Goal: Task Accomplishment & Management: Use online tool/utility

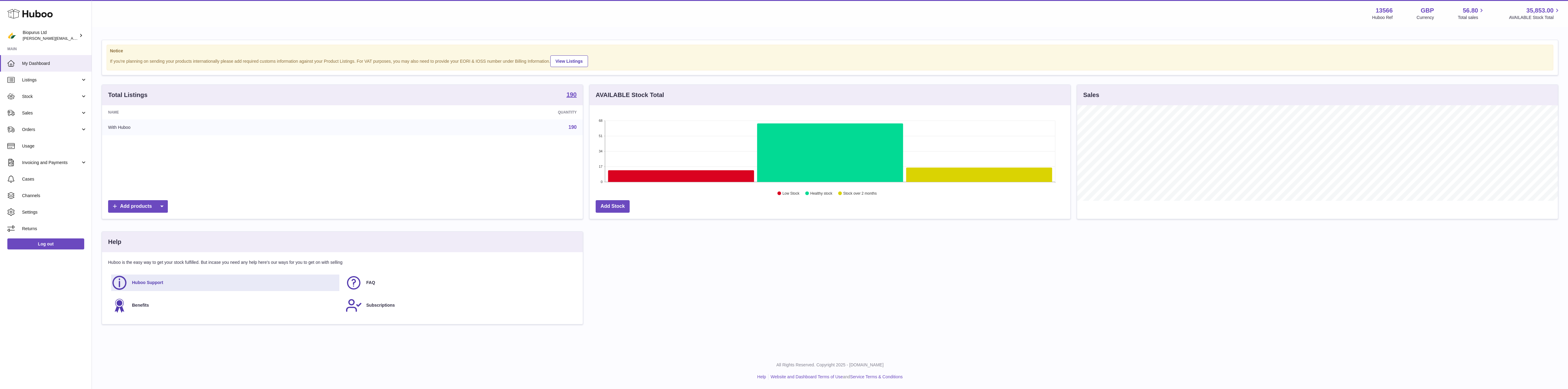
scroll to position [96, 481]
click at [39, 113] on span "Sales" at bounding box center [51, 113] width 58 height 6
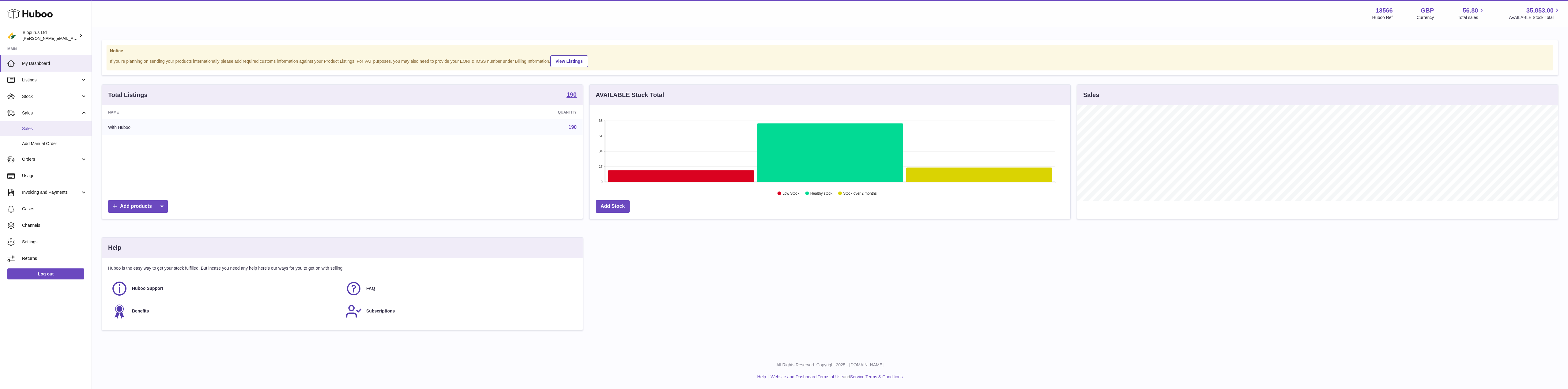
click at [21, 131] on link "Sales" at bounding box center [46, 128] width 91 height 15
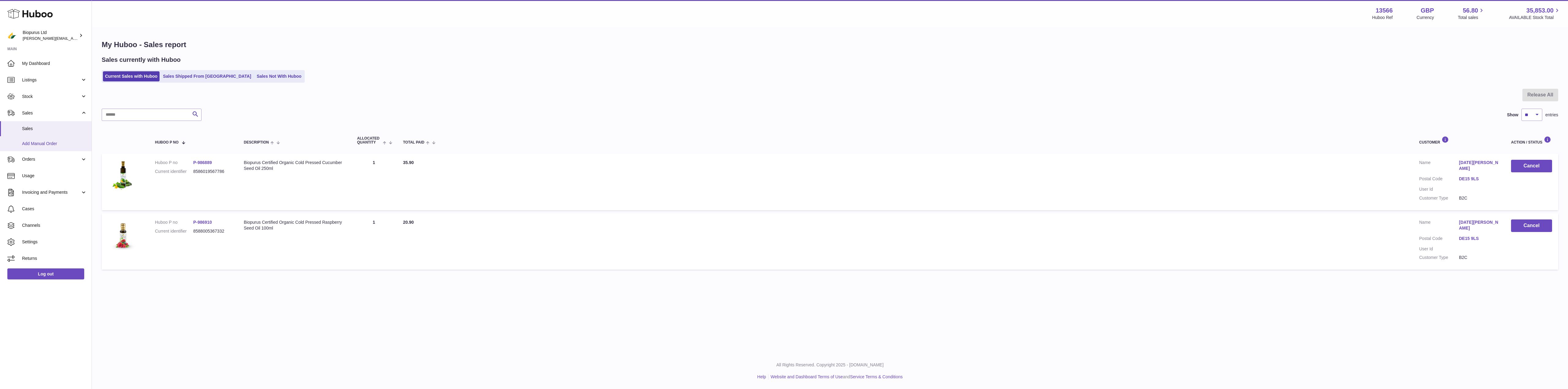
click at [53, 143] on span "Add Manual Order" at bounding box center [54, 144] width 65 height 6
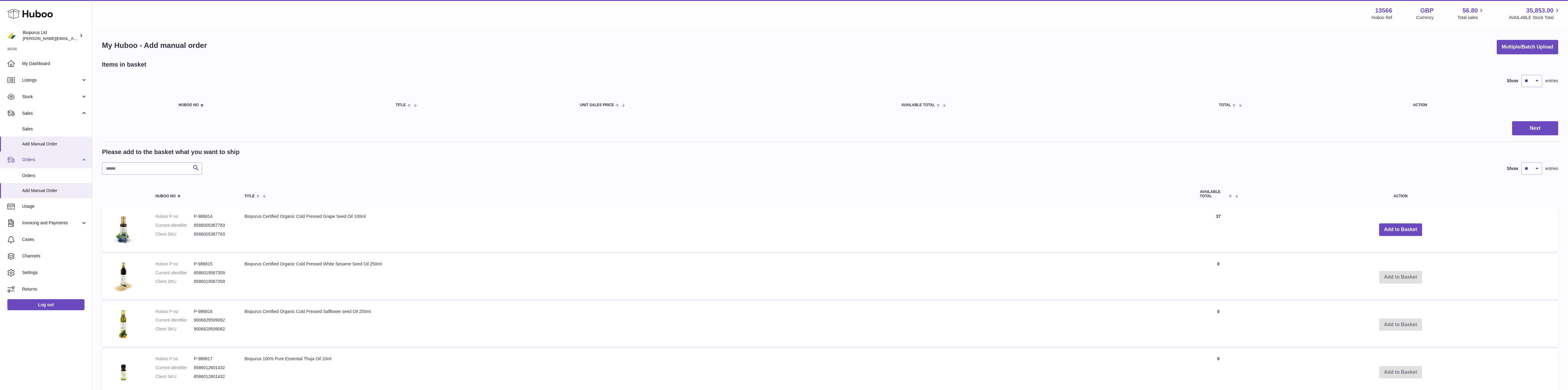
click at [70, 161] on span "Orders" at bounding box center [51, 160] width 59 height 6
click at [59, 157] on span "Orders" at bounding box center [51, 160] width 59 height 6
click at [31, 178] on span "Orders" at bounding box center [54, 176] width 65 height 6
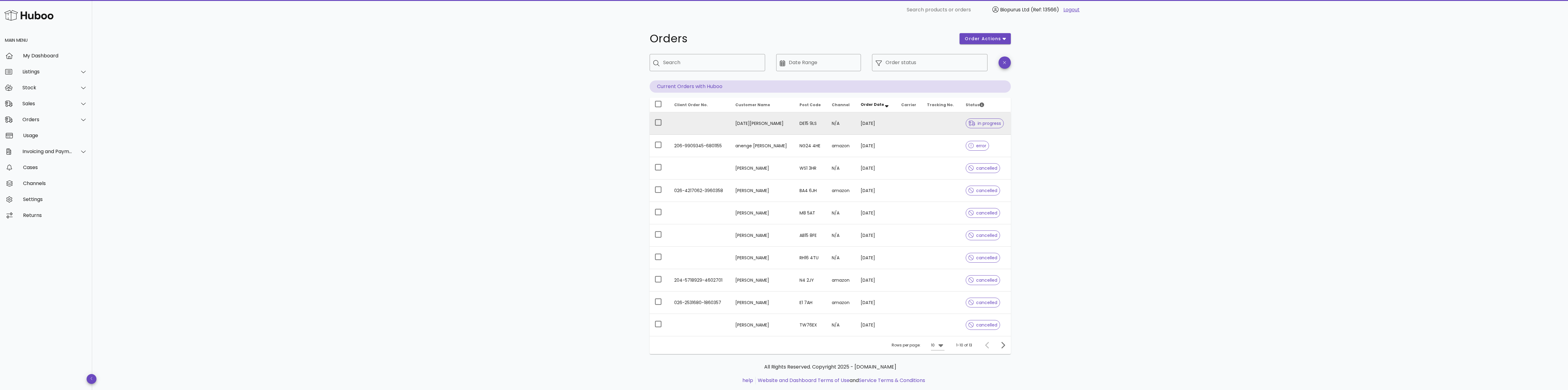
click at [845, 125] on td "N/A" at bounding box center [841, 123] width 29 height 23
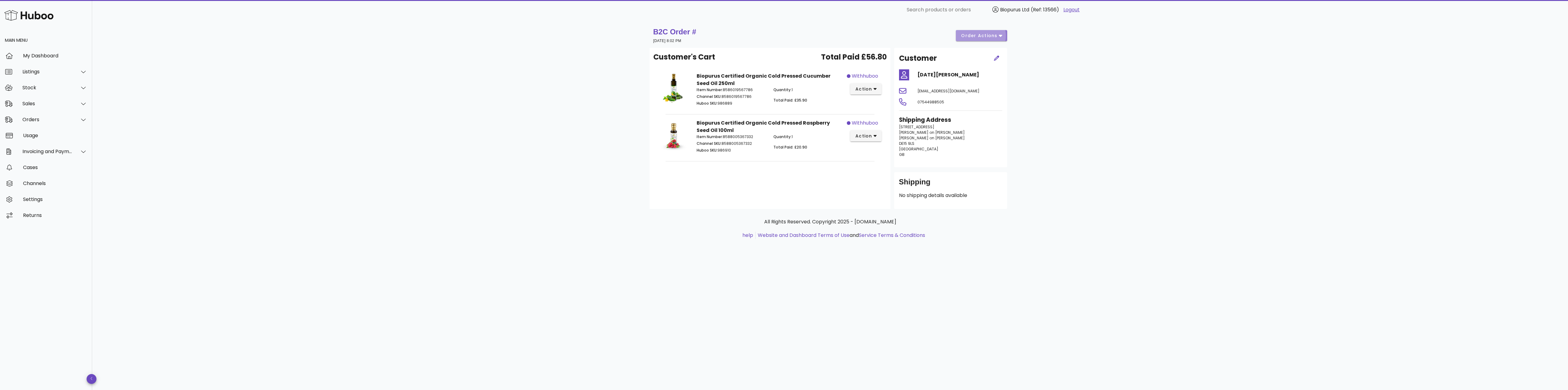
click at [1001, 34] on icon "button" at bounding box center [1001, 35] width 4 height 5
click at [985, 56] on div "Cancel" at bounding box center [994, 57] width 19 height 6
click at [1002, 35] on icon "button" at bounding box center [1001, 36] width 4 height 2
click at [997, 57] on div "Cancel" at bounding box center [994, 57] width 19 height 6
click at [37, 103] on div "Sales" at bounding box center [48, 104] width 50 height 6
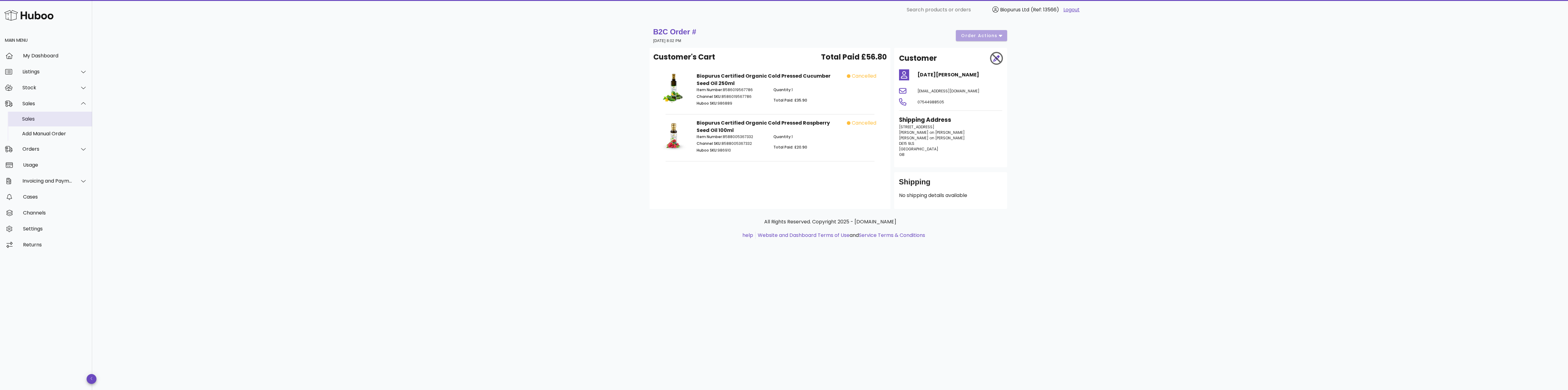
click at [32, 117] on div "Sales" at bounding box center [54, 119] width 65 height 6
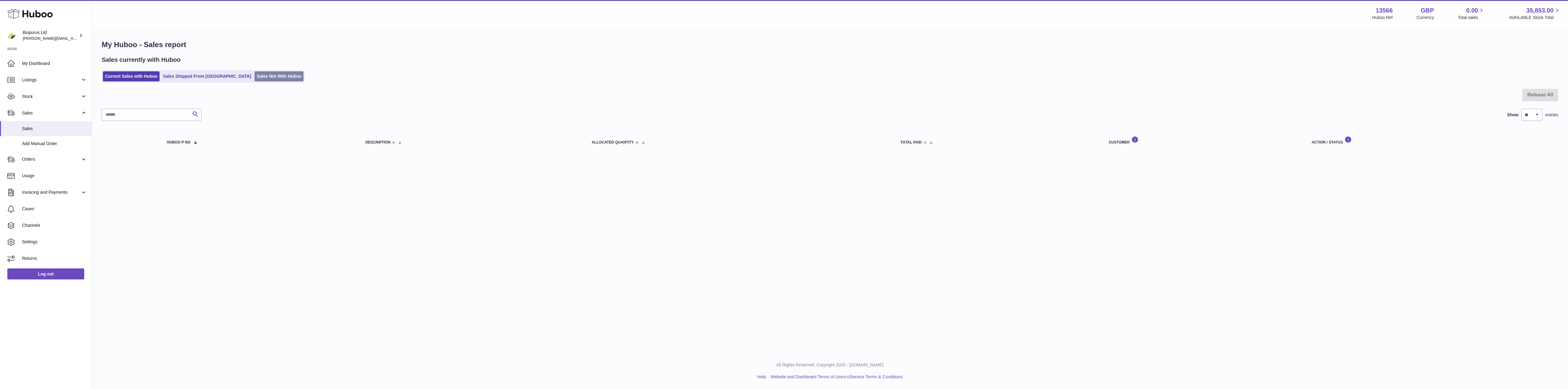
click at [254, 77] on link "Sales Not With Huboo" at bounding box center [279, 76] width 49 height 10
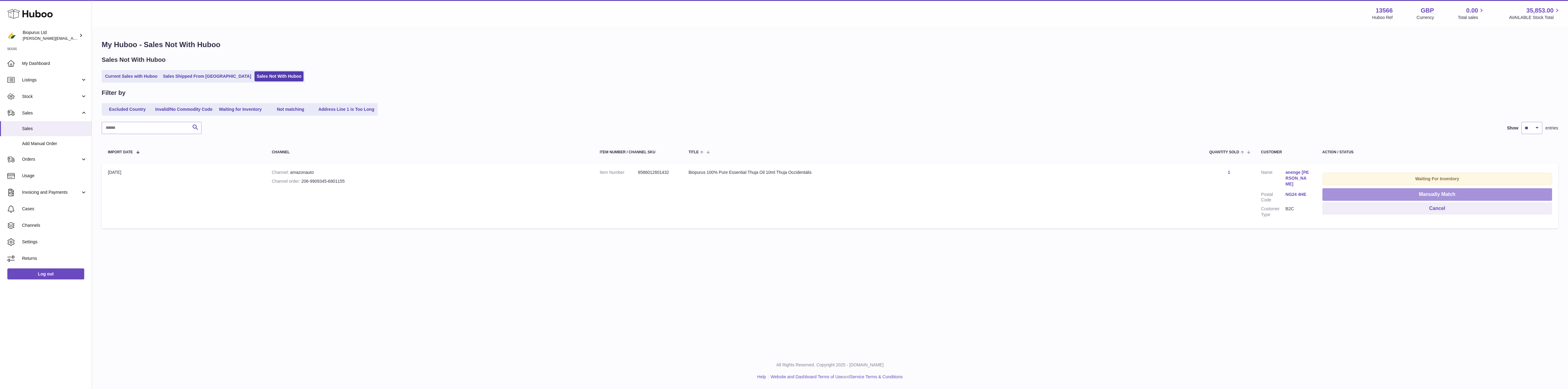
click at [1438, 194] on button "Manually Match" at bounding box center [1437, 194] width 229 height 13
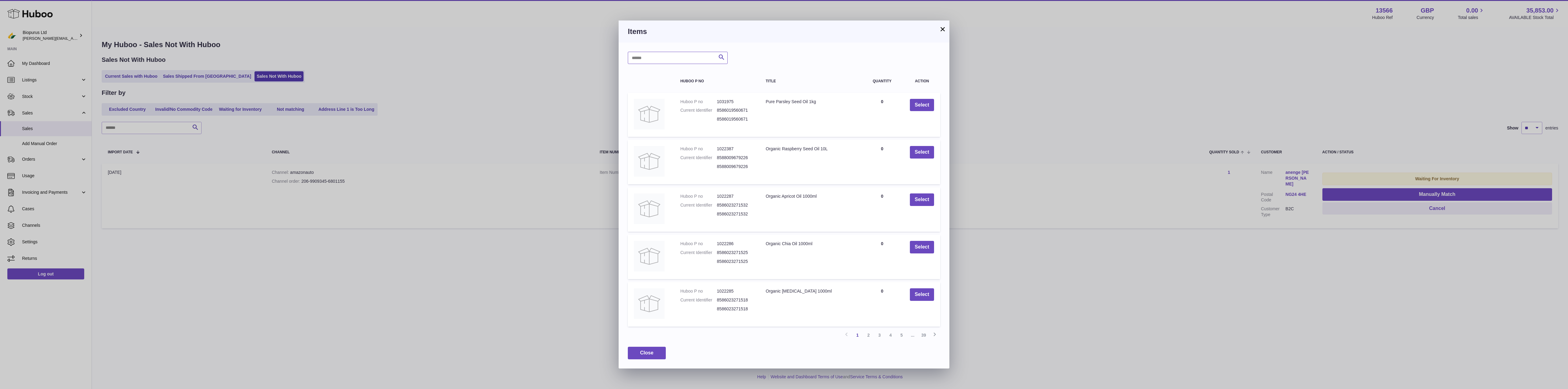
click at [657, 56] on input "text" at bounding box center [677, 58] width 100 height 12
type input "*****"
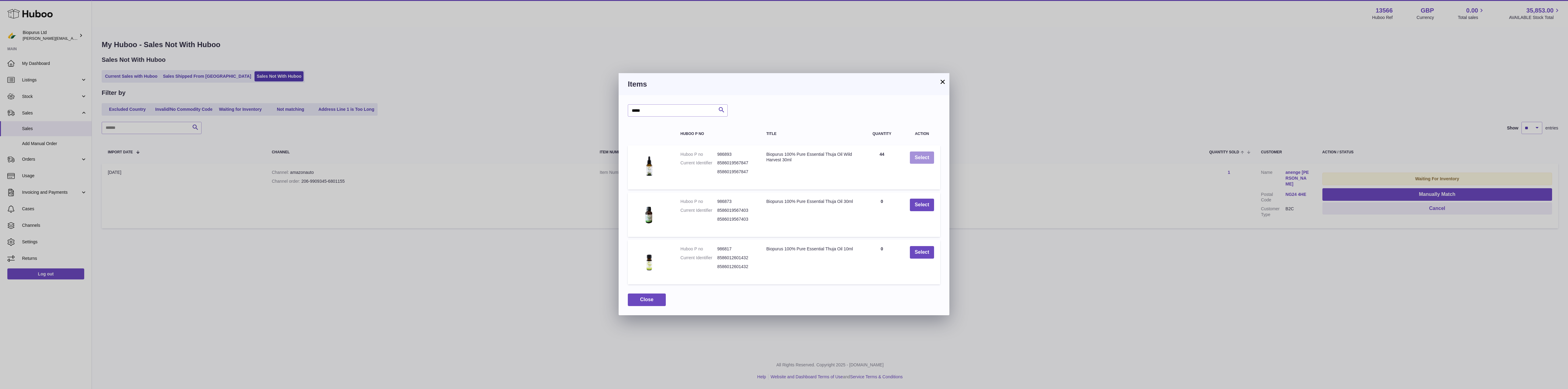
click at [919, 159] on button "Select" at bounding box center [922, 158] width 24 height 13
